Goal: Transaction & Acquisition: Download file/media

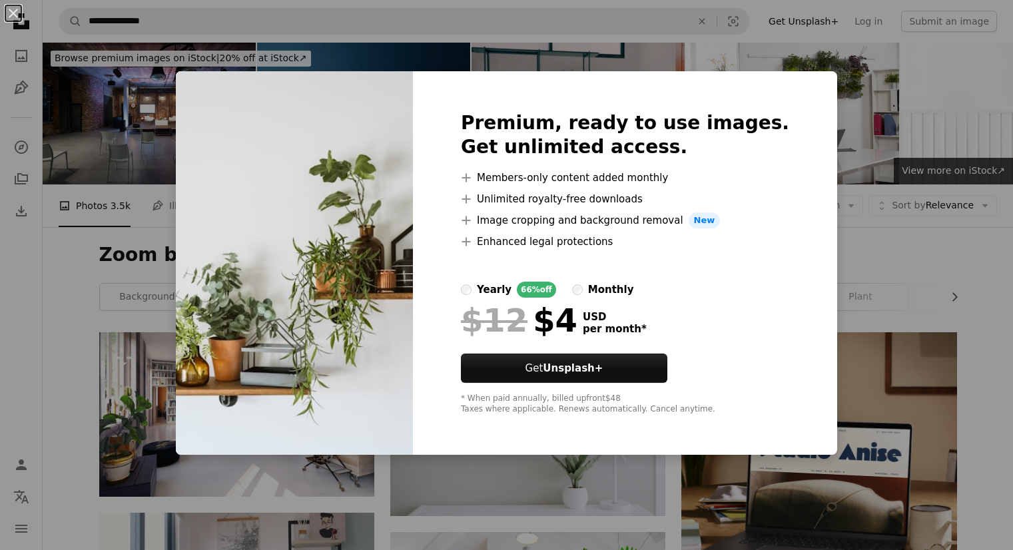
scroll to position [818, 0]
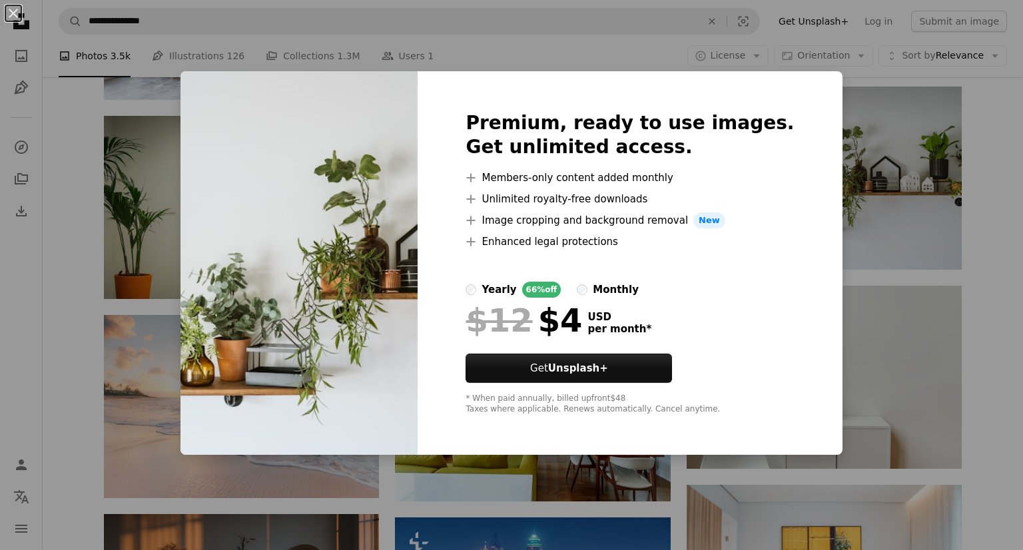
click at [878, 129] on div "An X shape Premium, ready to use images. Get unlimited access. A plus sign Memb…" at bounding box center [511, 275] width 1023 height 550
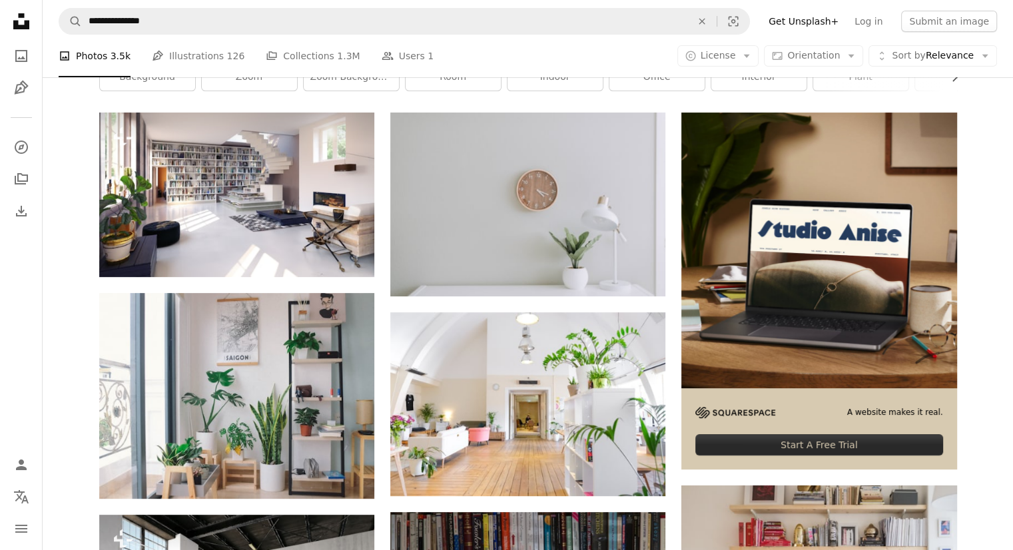
scroll to position [125, 0]
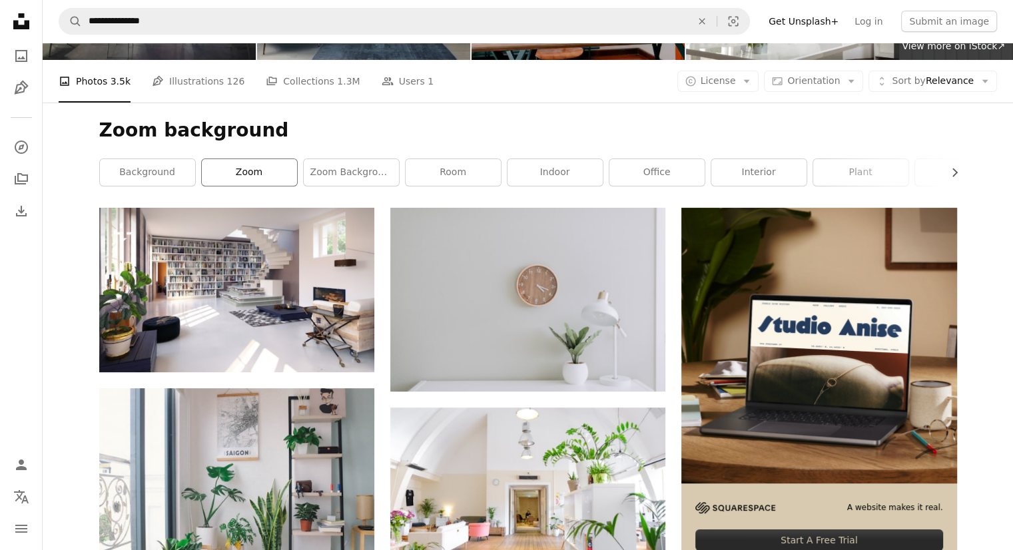
click at [250, 172] on link "zoom" at bounding box center [249, 172] width 95 height 27
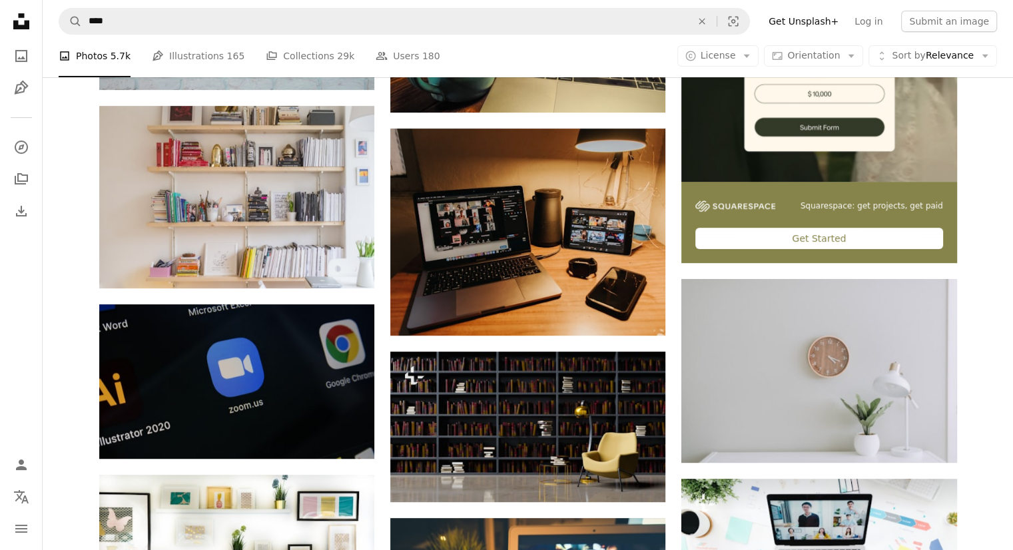
scroll to position [442, 0]
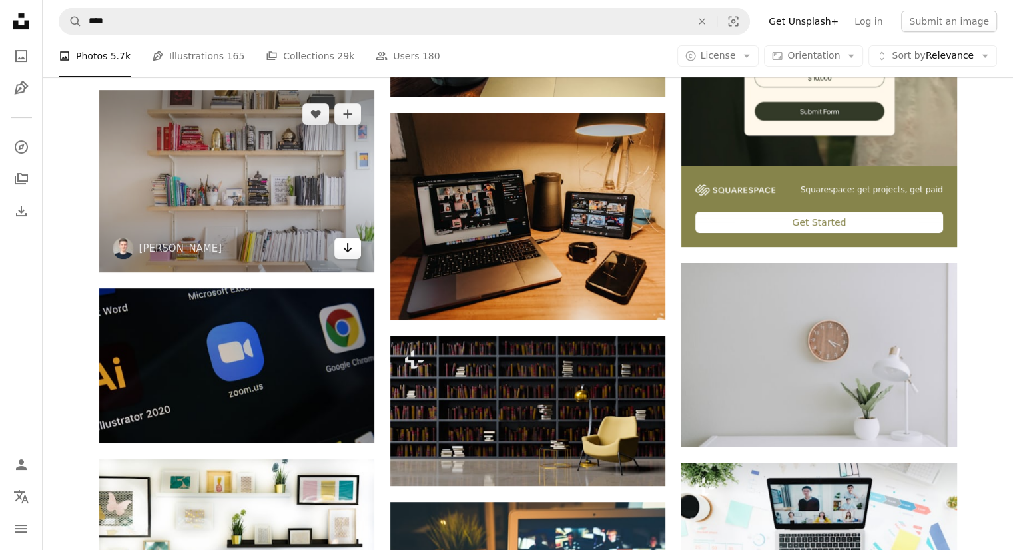
click at [344, 250] on icon "Arrow pointing down" at bounding box center [347, 248] width 11 height 16
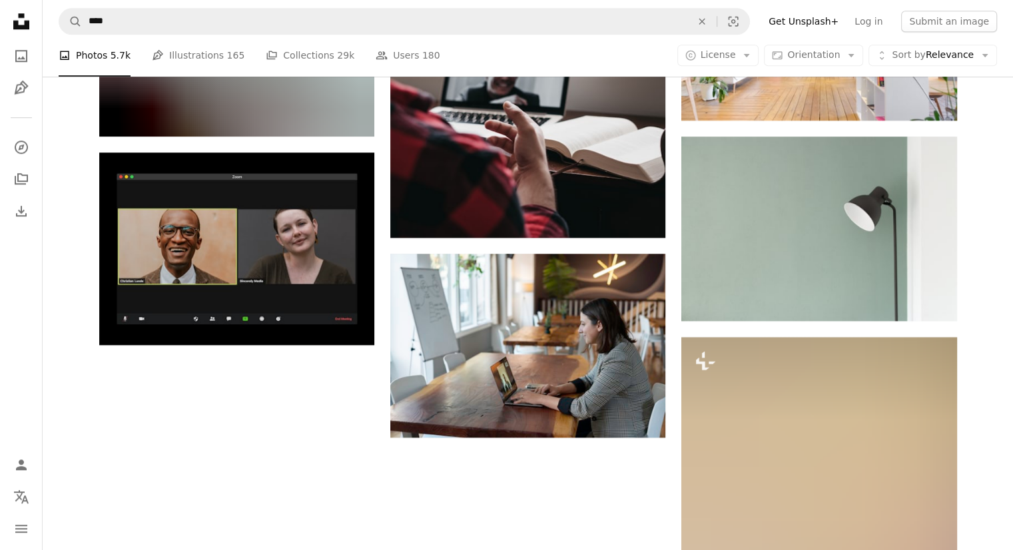
scroll to position [1364, 0]
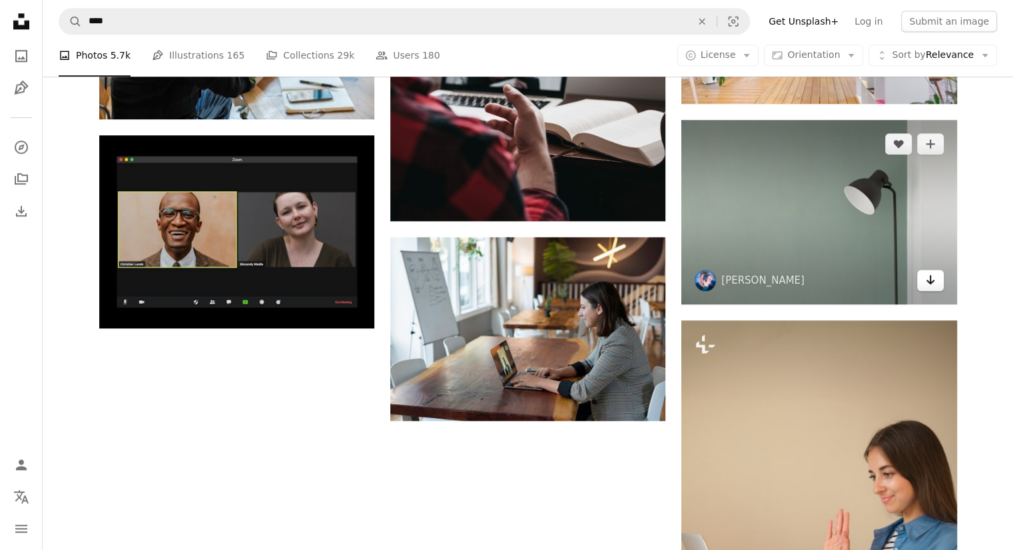
click at [931, 283] on icon "Arrow pointing down" at bounding box center [930, 280] width 11 height 16
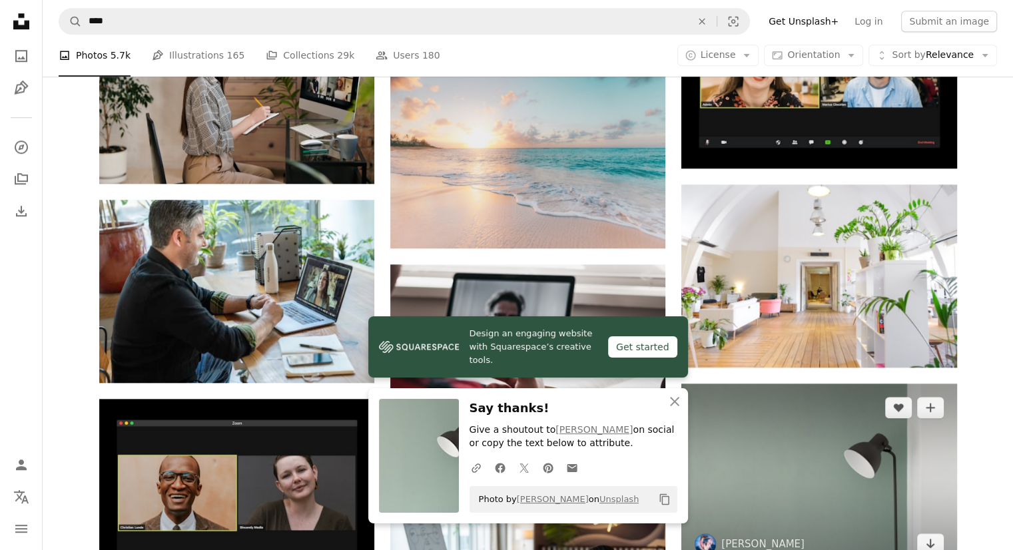
scroll to position [1023, 0]
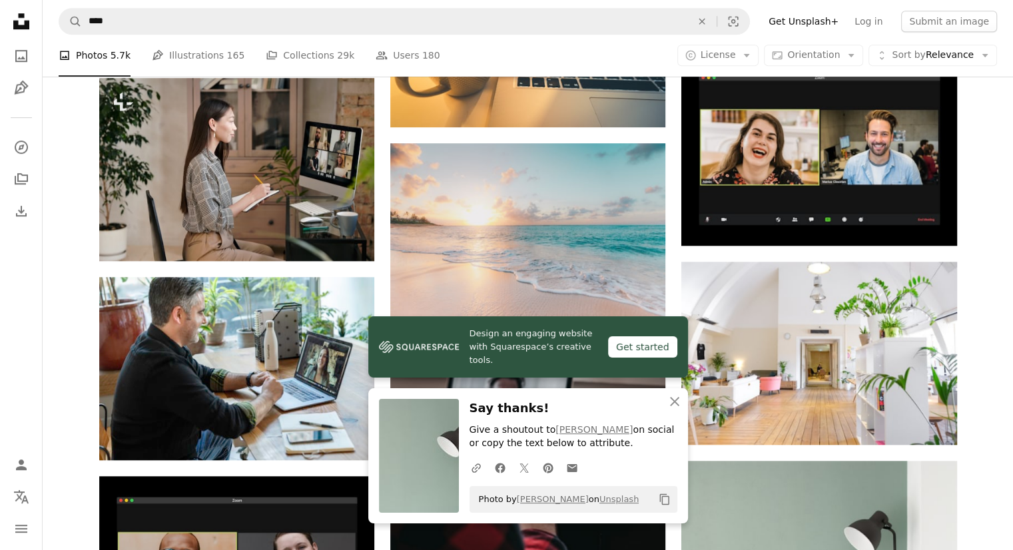
click at [998, 215] on div "Plus sign for Unsplash+ A heart A plus sign engin akyurt For Unsplash+ A lock D…" at bounding box center [528, 191] width 970 height 1765
